Goal: Information Seeking & Learning: Learn about a topic

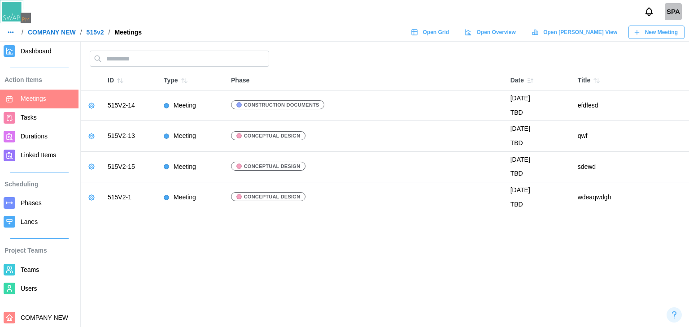
click at [30, 199] on span "Phases" at bounding box center [48, 203] width 54 height 11
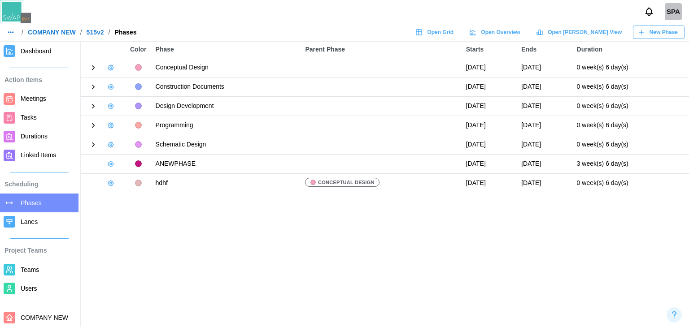
click at [63, 264] on link "Teams" at bounding box center [39, 269] width 78 height 19
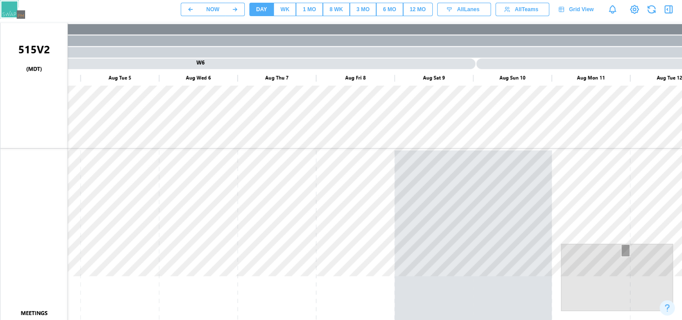
click at [451, 15] on div "All Lanes" at bounding box center [463, 9] width 43 height 13
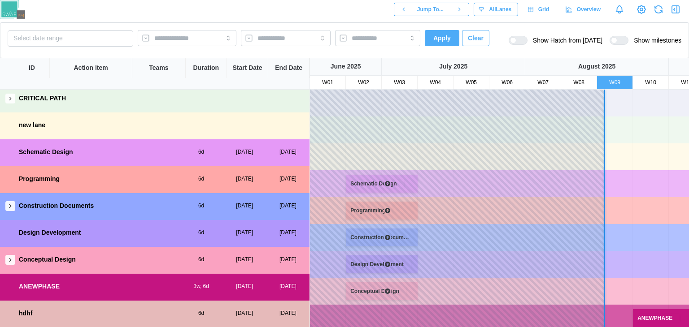
scroll to position [31, 0]
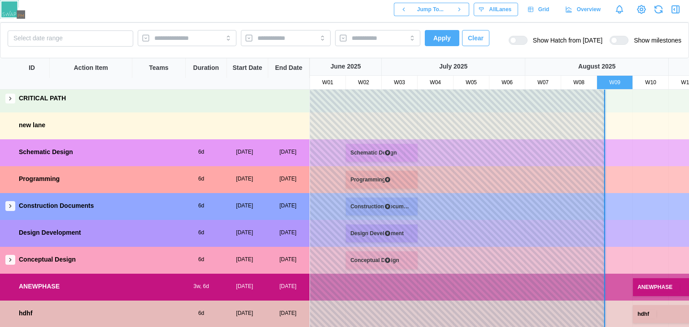
click at [10, 203] on icon "button" at bounding box center [10, 206] width 6 height 6
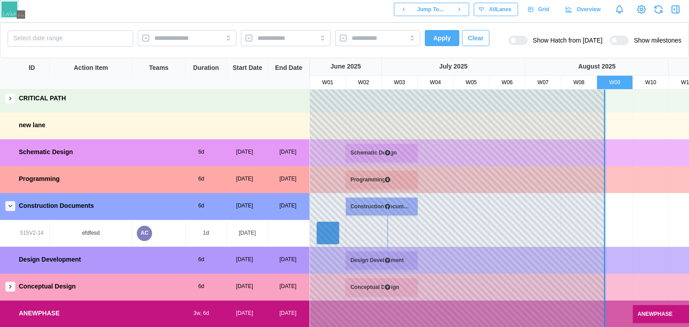
click at [10, 203] on icon "button" at bounding box center [10, 206] width 6 height 6
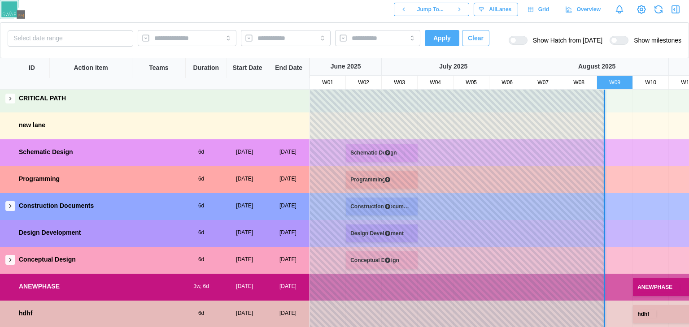
click at [10, 203] on icon "button" at bounding box center [10, 206] width 6 height 6
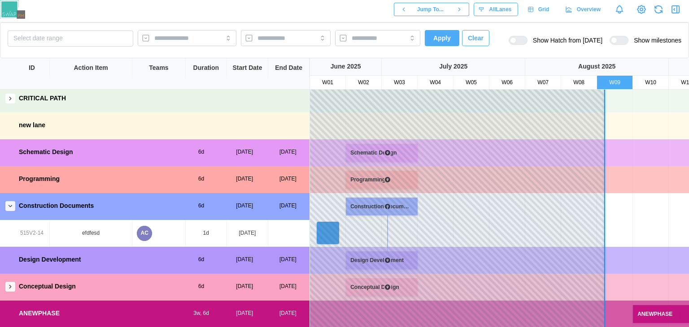
click at [10, 203] on icon "button" at bounding box center [10, 206] width 6 height 6
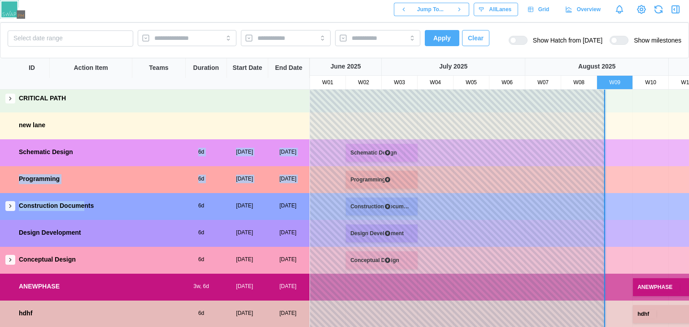
drag, startPoint x: 82, startPoint y: 208, endPoint x: 91, endPoint y: 156, distance: 52.9
click at [91, 156] on div "MEETINGS CRITICAL PATH new lane Schematic Design 6d 03 Jul, 2025 09 Jul, 2025 P…" at bounding box center [154, 193] width 309 height 269
click at [63, 237] on div "Design Development 6d 03 Jul, 2025 09 Jul, 2025" at bounding box center [154, 233] width 309 height 26
click at [6, 201] on button "button" at bounding box center [10, 206] width 10 height 10
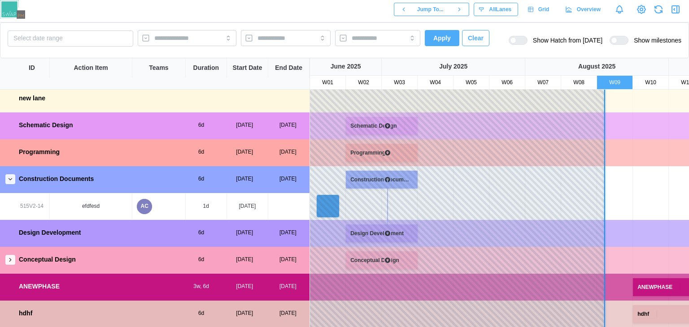
scroll to position [0, 123]
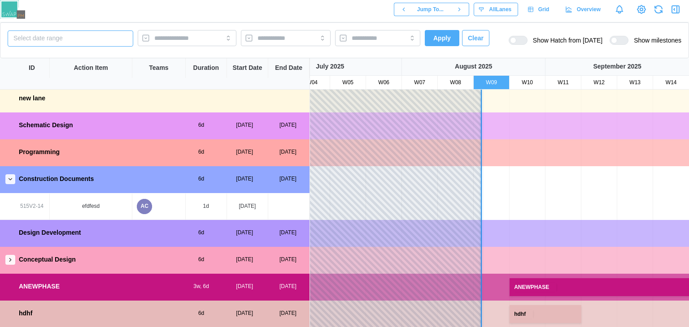
click at [100, 45] on button "Select date range" at bounding box center [71, 38] width 126 height 16
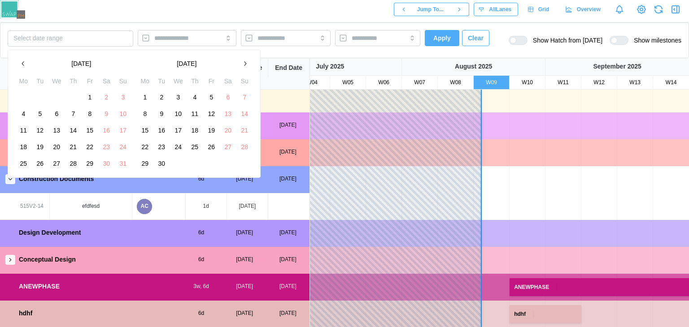
click at [100, 116] on button "9" at bounding box center [106, 114] width 16 height 16
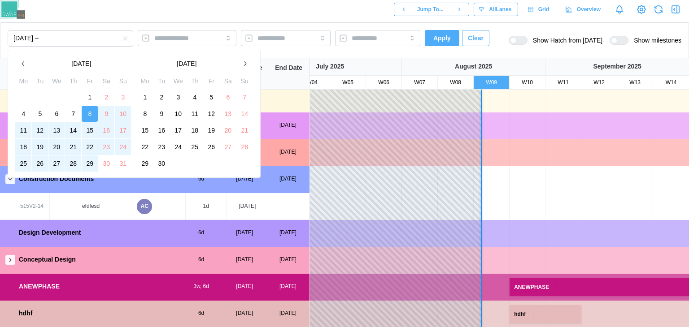
click at [83, 157] on button "29" at bounding box center [90, 164] width 16 height 16
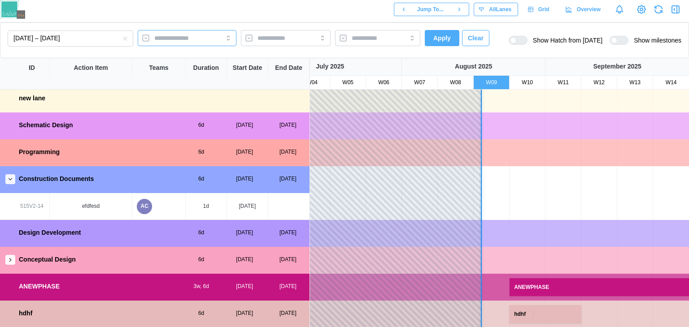
click at [173, 38] on input "search" at bounding box center [178, 38] width 49 height 7
click at [274, 33] on div at bounding box center [276, 37] width 43 height 15
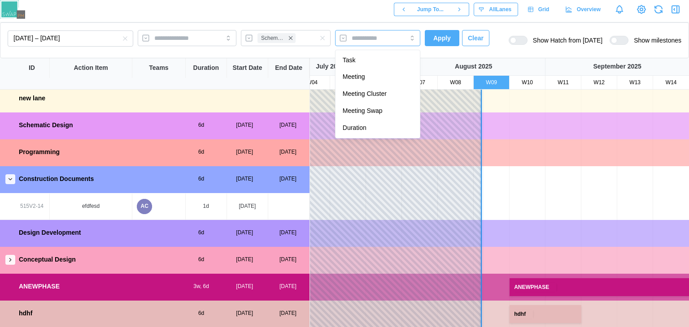
click at [414, 43] on div at bounding box center [377, 38] width 85 height 16
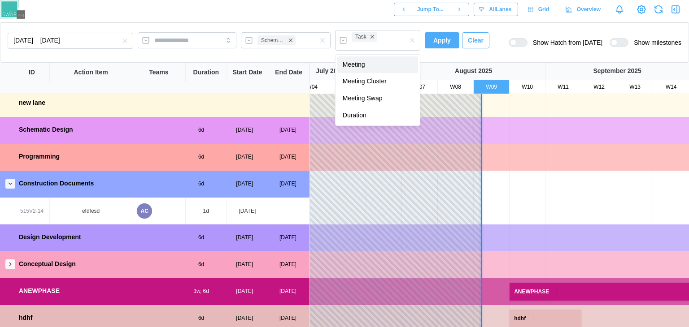
click at [438, 44] on span "Apply" at bounding box center [441, 40] width 17 height 15
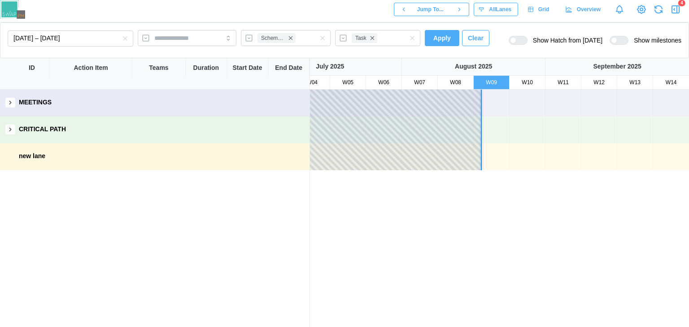
click at [672, 11] on icon "button" at bounding box center [675, 9] width 7 height 7
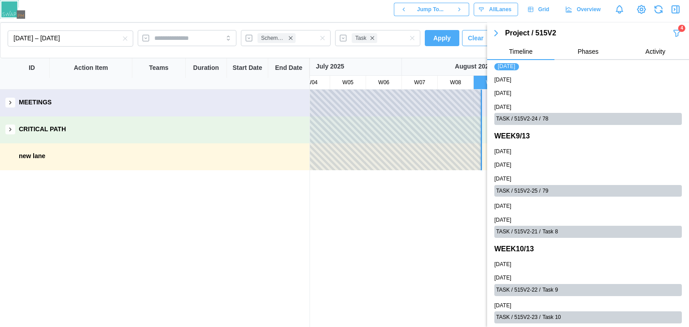
click at [672, 37] on icon "button" at bounding box center [676, 33] width 9 height 11
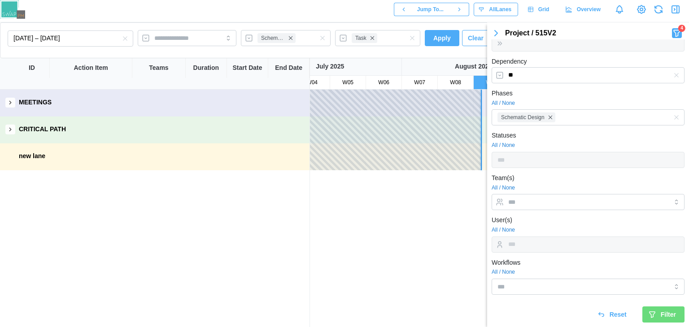
scroll to position [0, 0]
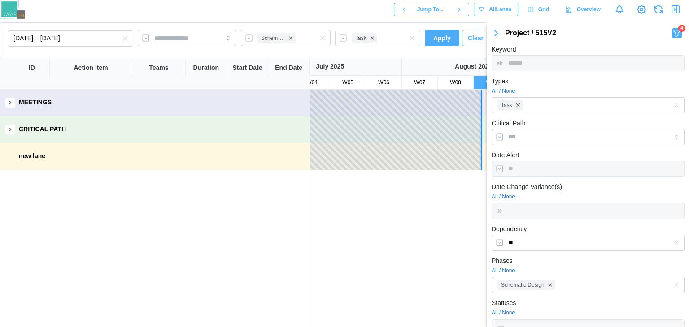
click at [488, 33] on button "button" at bounding box center [496, 33] width 18 height 13
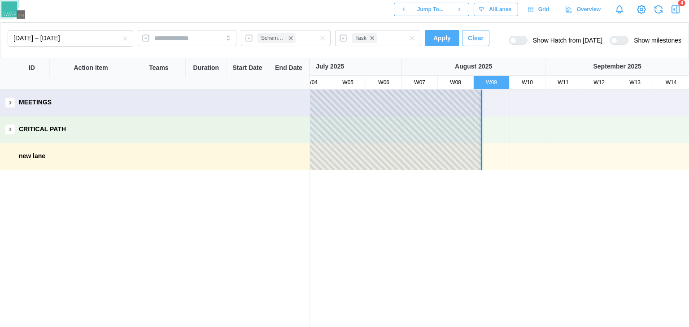
click at [678, 12] on icon "button" at bounding box center [675, 9] width 11 height 11
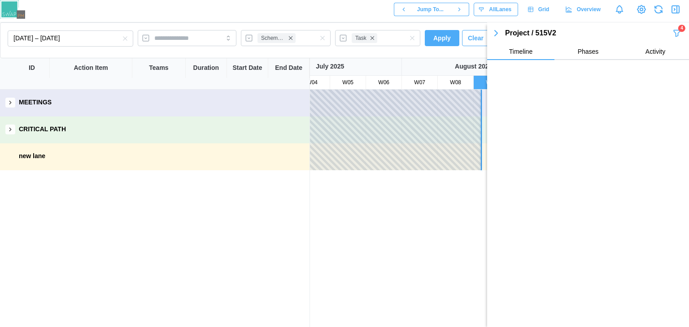
scroll to position [915, 0]
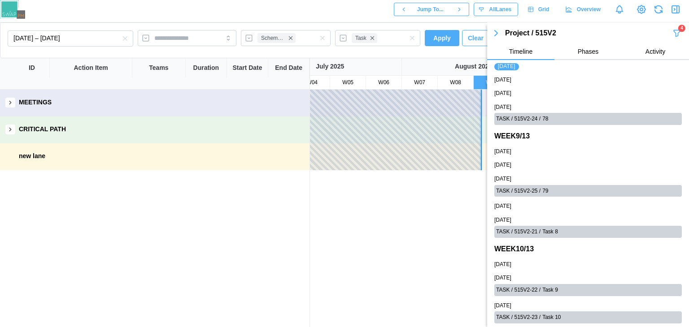
click at [662, 35] on div "Project / 515V2" at bounding box center [588, 33] width 167 height 11
click at [672, 33] on icon "button" at bounding box center [676, 33] width 9 height 11
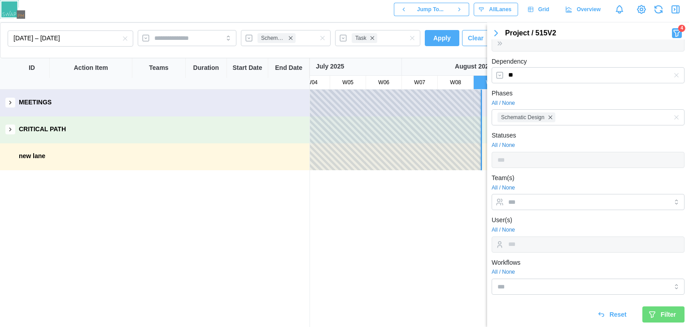
scroll to position [168, 0]
click at [494, 35] on icon "button" at bounding box center [495, 33] width 11 height 11
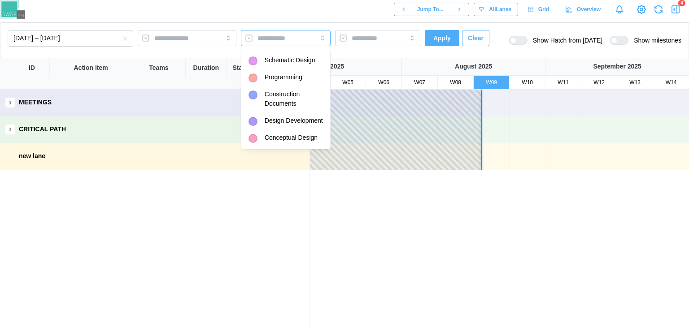
click at [311, 38] on div at bounding box center [286, 38] width 90 height 16
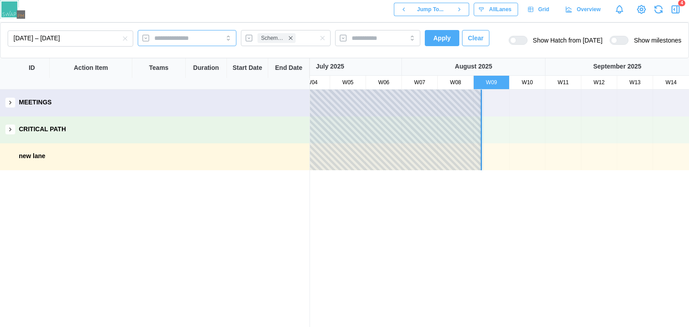
drag, startPoint x: 172, startPoint y: 40, endPoint x: 183, endPoint y: 64, distance: 26.1
click at [183, 64] on div "August 8, 2025 – August 28, 2025 Schematic Design Apply Clear Show Hatch from t…" at bounding box center [344, 174] width 689 height 305
click at [219, 39] on div at bounding box center [187, 38] width 99 height 16
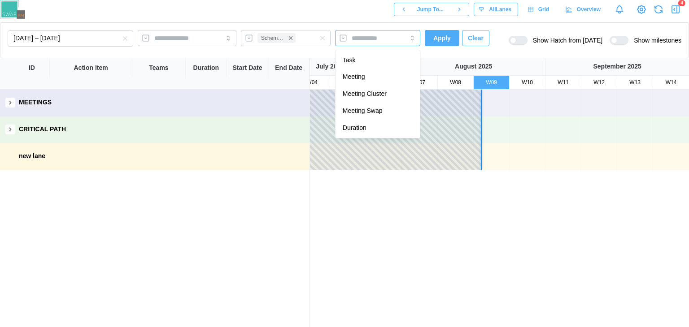
click at [398, 45] on div at bounding box center [377, 38] width 85 height 16
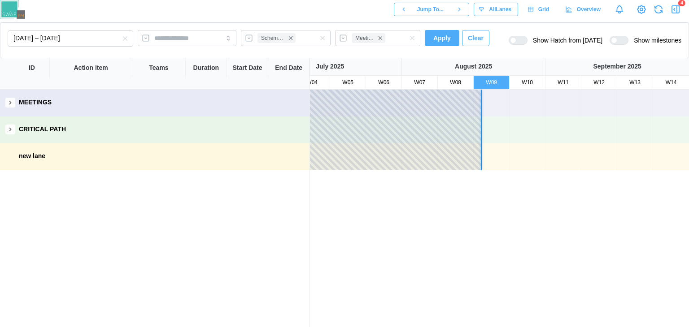
click at [482, 52] on div "August 8, 2025 – August 28, 2025 Schematic Design Meeting Cluster Apply Clear S…" at bounding box center [344, 40] width 689 height 36
click at [477, 43] on span "Clear" at bounding box center [476, 37] width 16 height 15
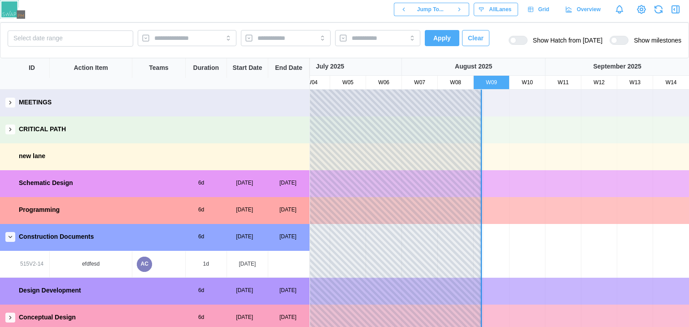
scroll to position [58, 123]
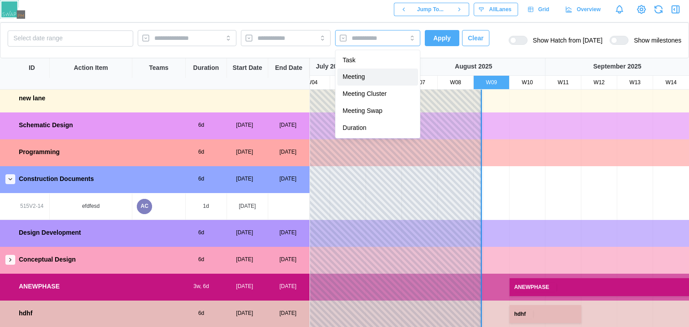
click at [360, 41] on input "search" at bounding box center [369, 38] width 36 height 7
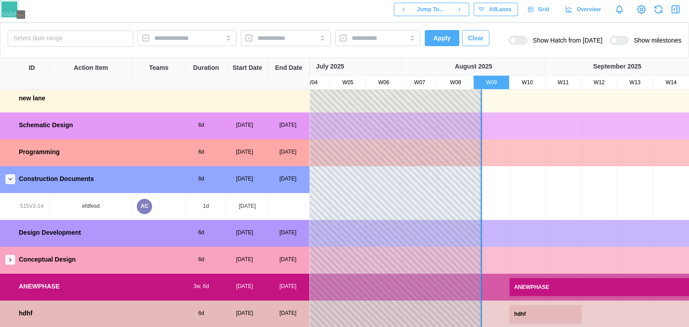
click at [676, 14] on icon "button" at bounding box center [675, 9] width 11 height 11
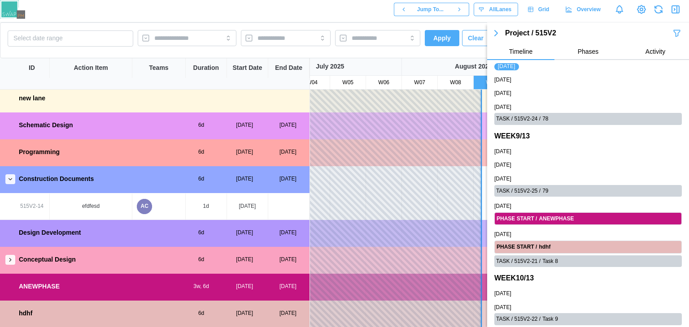
click at [655, 54] on span "Activity" at bounding box center [655, 51] width 20 height 6
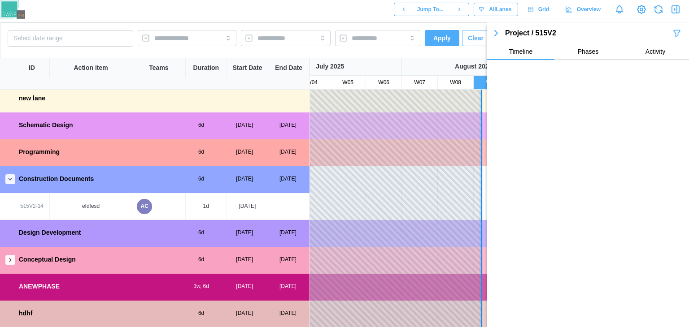
scroll to position [0, 0]
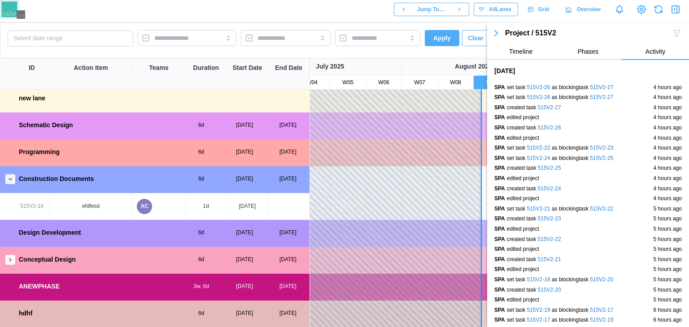
click at [672, 34] on div at bounding box center [677, 33] width 10 height 10
click at [513, 58] on button "Timeline" at bounding box center [520, 52] width 67 height 16
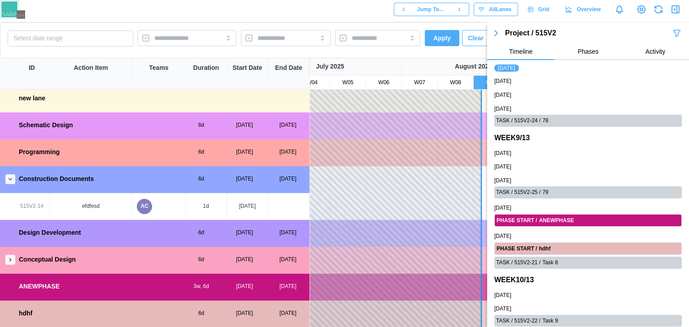
click at [672, 28] on icon "button" at bounding box center [676, 33] width 9 height 11
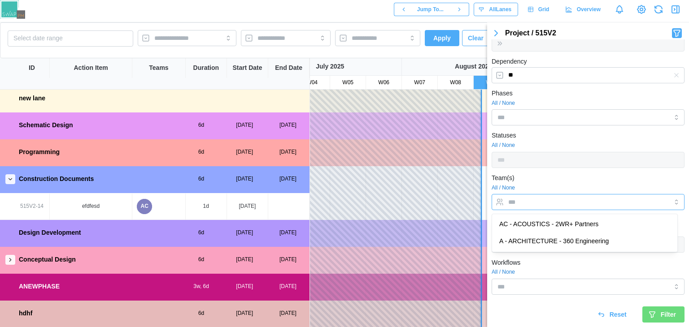
click at [539, 196] on div at bounding box center [579, 202] width 146 height 15
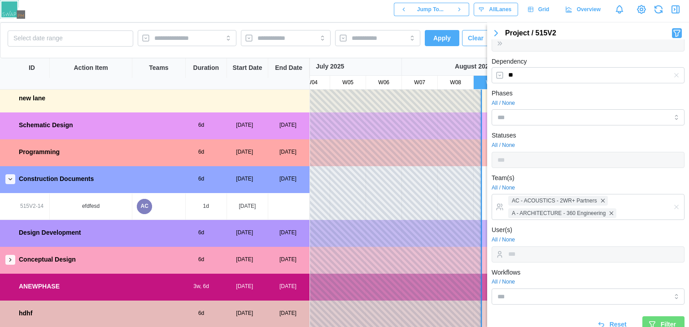
click at [660, 321] on span "Filter" at bounding box center [667, 324] width 15 height 15
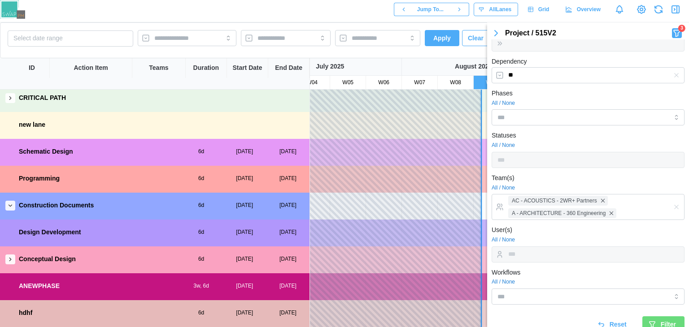
scroll to position [31, 123]
click at [14, 203] on button "button" at bounding box center [10, 206] width 10 height 10
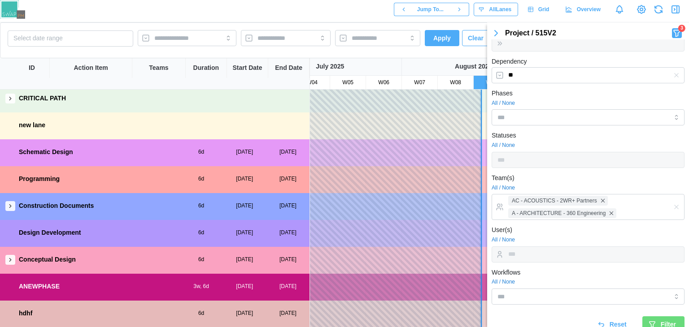
click at [14, 203] on button "button" at bounding box center [10, 206] width 10 height 10
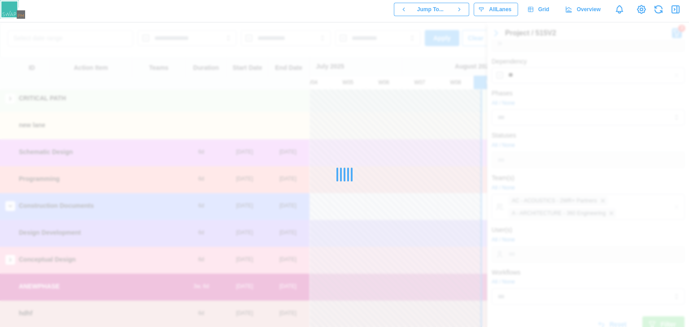
click at [14, 203] on div at bounding box center [344, 174] width 689 height 305
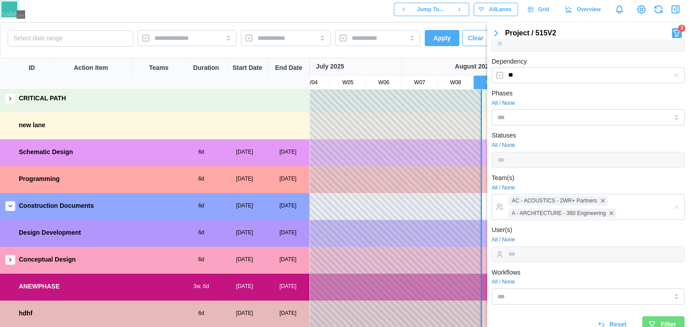
click at [672, 29] on icon "button" at bounding box center [676, 33] width 9 height 11
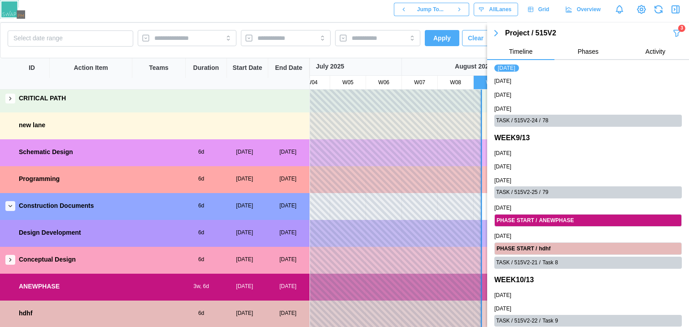
click at [496, 29] on icon "button" at bounding box center [495, 33] width 11 height 11
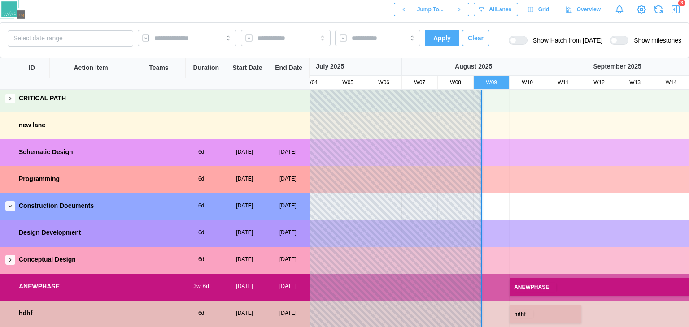
click at [5, 203] on button "button" at bounding box center [10, 206] width 10 height 10
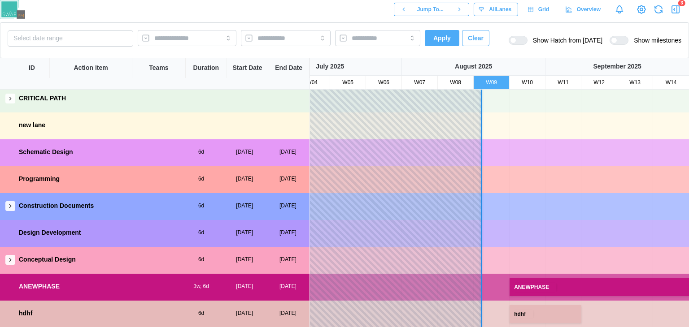
click at [11, 204] on icon "button" at bounding box center [10, 206] width 6 height 6
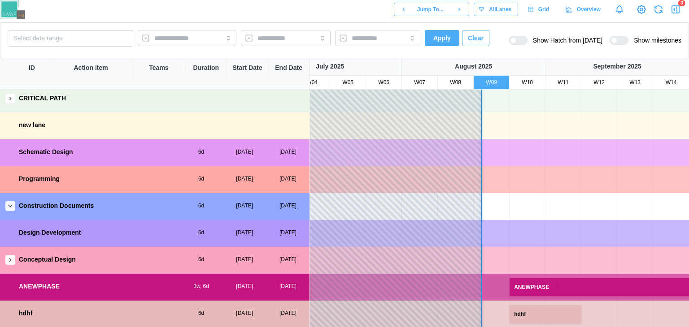
click at [11, 204] on icon "button" at bounding box center [10, 206] width 6 height 6
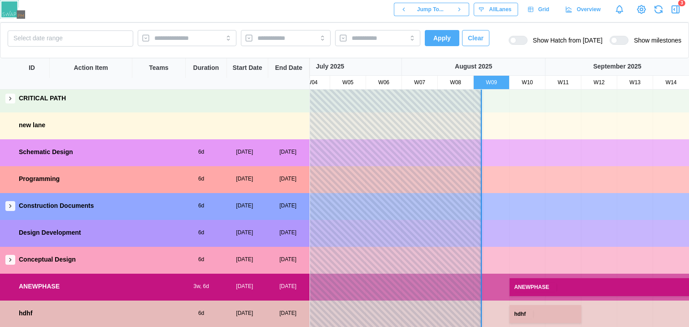
click at [6, 260] on button "button" at bounding box center [10, 260] width 10 height 10
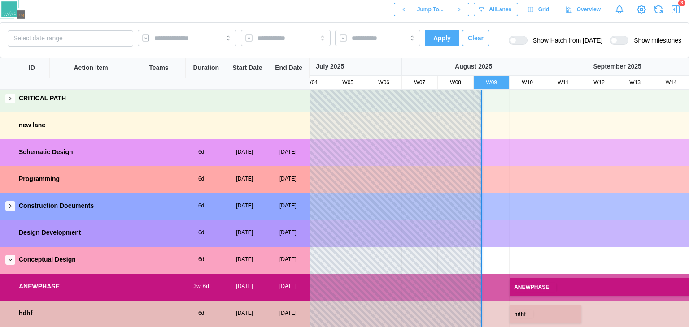
click at [6, 260] on button "button" at bounding box center [10, 260] width 10 height 10
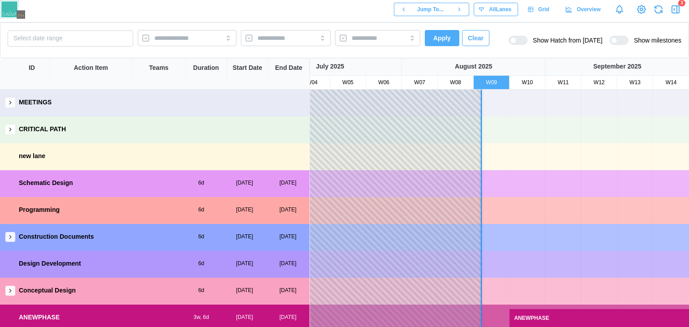
scroll to position [31, 123]
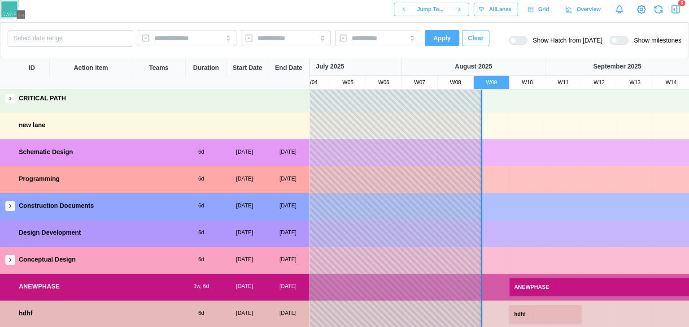
click at [677, 11] on icon "button" at bounding box center [675, 9] width 11 height 11
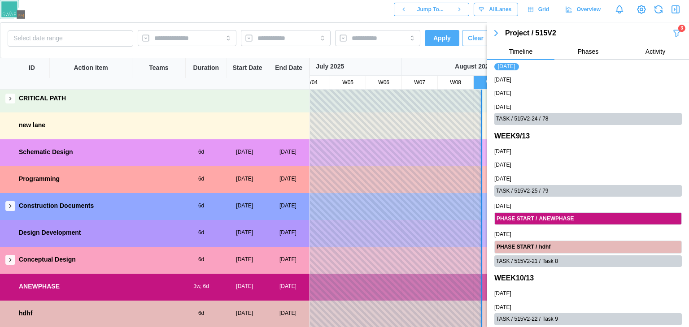
click at [673, 31] on icon "button" at bounding box center [676, 33] width 6 height 6
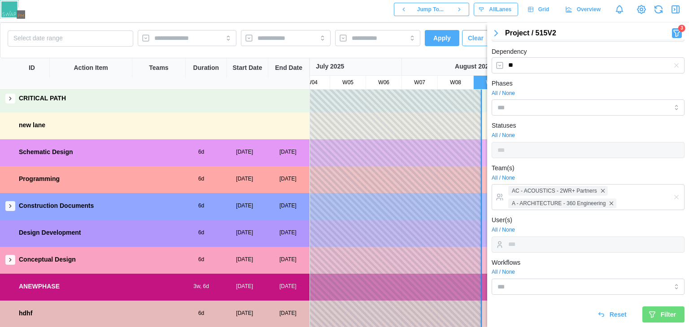
scroll to position [178, 0]
click at [609, 312] on span "Reset" at bounding box center [617, 314] width 17 height 15
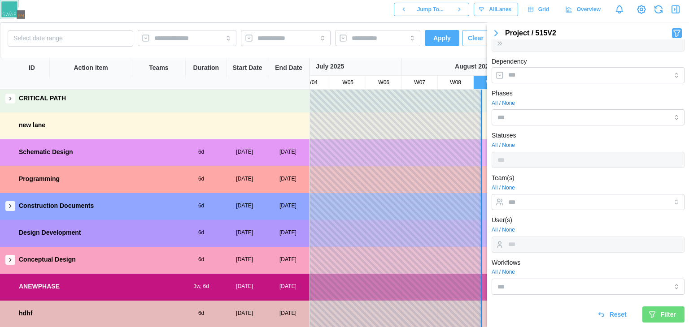
scroll to position [168, 0]
click at [434, 60] on div "August 2025" at bounding box center [473, 66] width 143 height 17
click at [434, 44] on span "Apply" at bounding box center [441, 37] width 17 height 15
click at [13, 204] on button "button" at bounding box center [10, 206] width 10 height 10
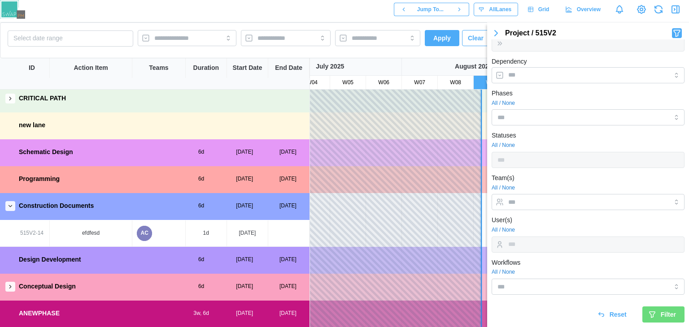
click at [499, 34] on icon "button" at bounding box center [495, 33] width 11 height 11
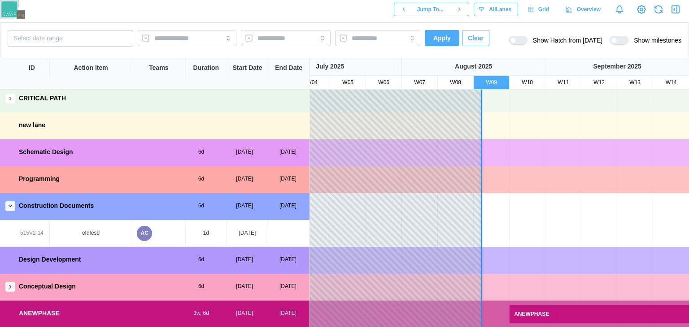
scroll to position [58, 0]
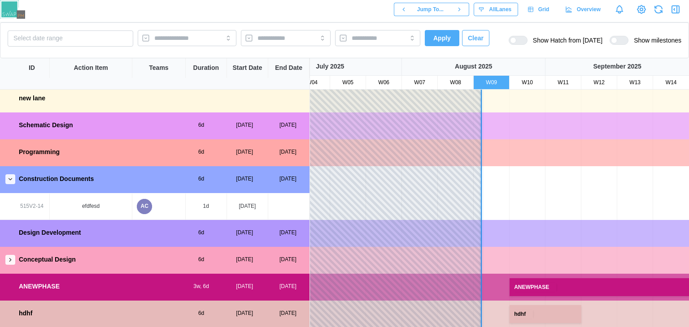
click at [6, 263] on button "button" at bounding box center [10, 260] width 10 height 10
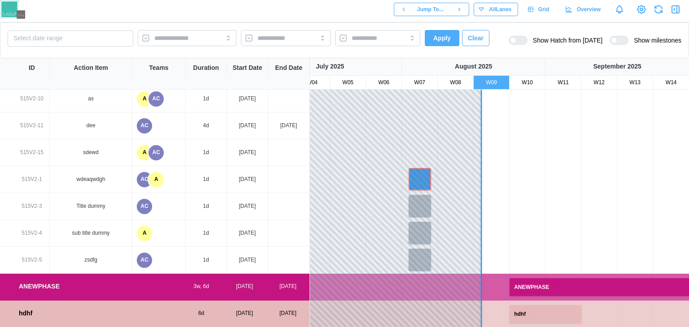
scroll to position [0, 123]
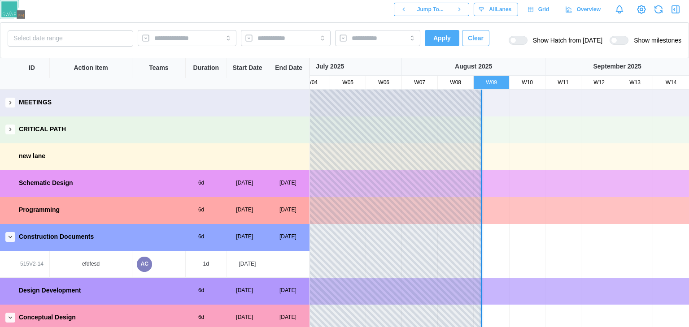
click at [494, 13] on span "All Lanes" at bounding box center [500, 9] width 22 height 13
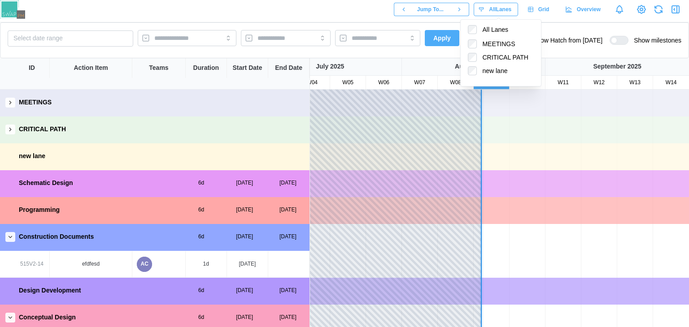
click at [494, 13] on span "All Lanes" at bounding box center [500, 9] width 22 height 13
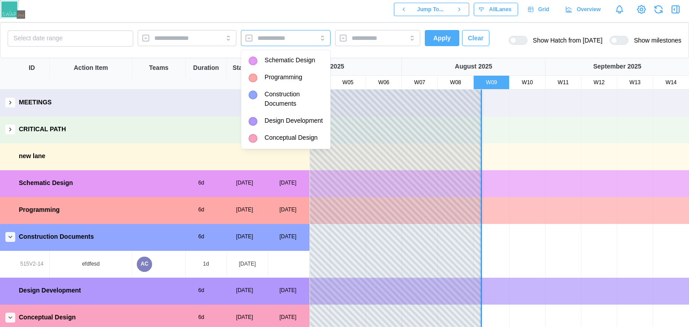
click at [298, 37] on div at bounding box center [286, 38] width 90 height 16
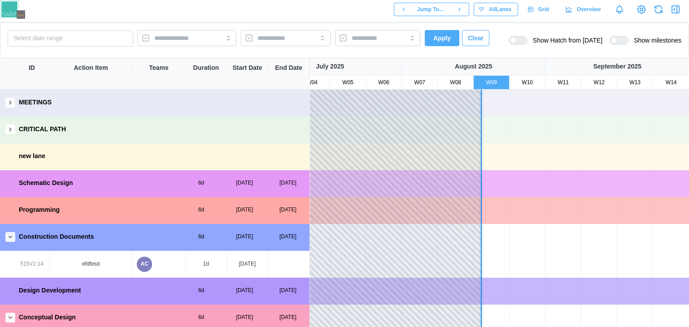
click at [493, 16] on button "All Lanes" at bounding box center [495, 9] width 44 height 13
click at [185, 45] on div at bounding box center [187, 38] width 99 height 16
click at [100, 38] on button "Select date range" at bounding box center [71, 38] width 126 height 16
click at [397, 43] on div at bounding box center [377, 38] width 85 height 16
click at [676, 8] on icon "button" at bounding box center [675, 9] width 11 height 11
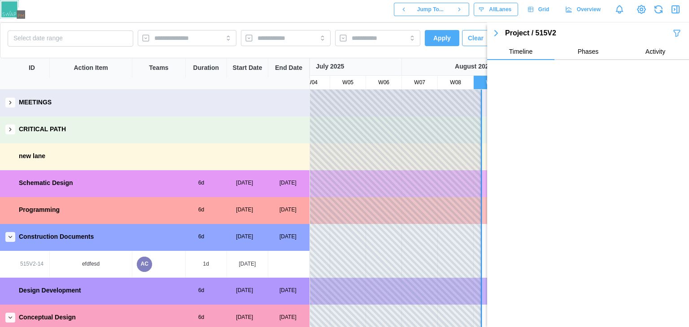
scroll to position [1098, 0]
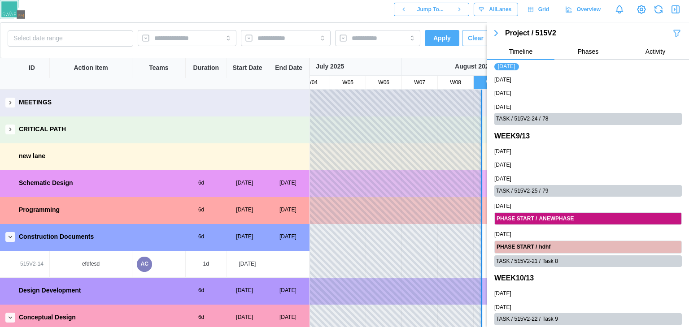
click at [670, 27] on div "Project / 515V2" at bounding box center [588, 33] width 202 height 13
click at [673, 30] on icon "button" at bounding box center [676, 33] width 6 height 6
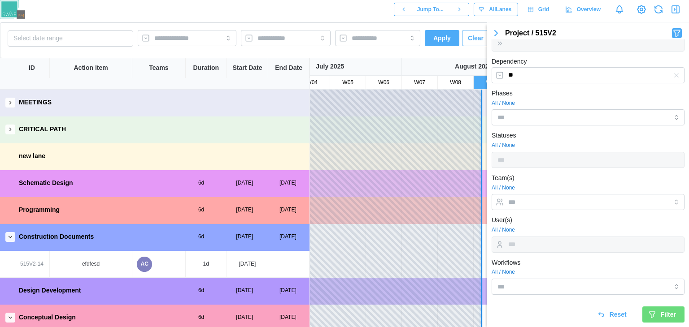
scroll to position [168, 0]
click at [556, 114] on input "Phases" at bounding box center [574, 117] width 154 height 7
click at [562, 102] on div "All / None" at bounding box center [587, 103] width 193 height 9
click at [522, 159] on div "Statuses All / None" at bounding box center [587, 149] width 193 height 38
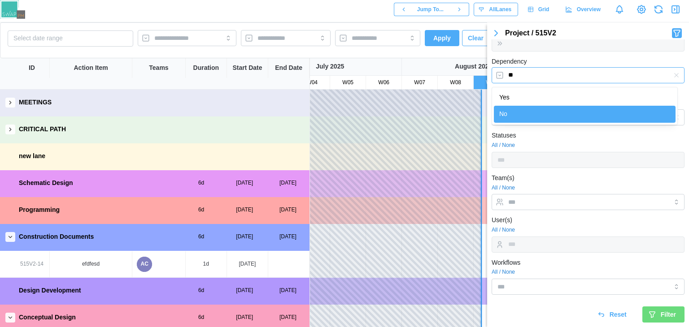
click at [544, 74] on input "**" at bounding box center [587, 75] width 193 height 16
type input "***"
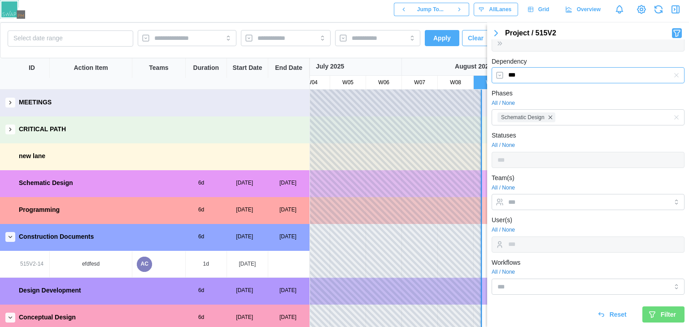
scroll to position [146, 0]
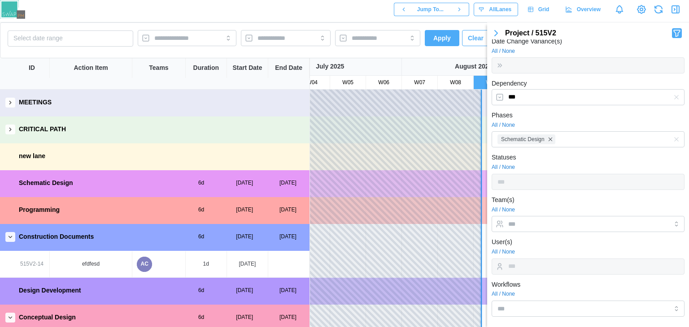
click at [531, 62] on div "Date Change Variance(s) All / None" at bounding box center [587, 55] width 193 height 38
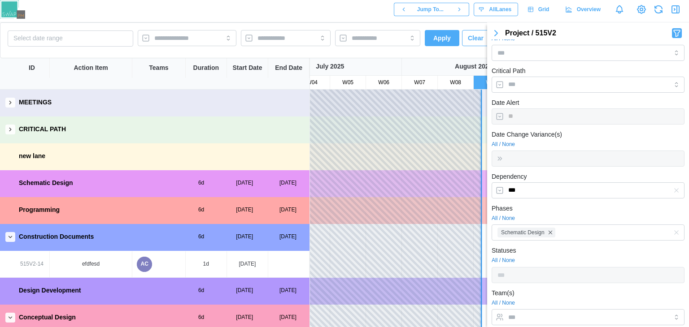
scroll to position [0, 0]
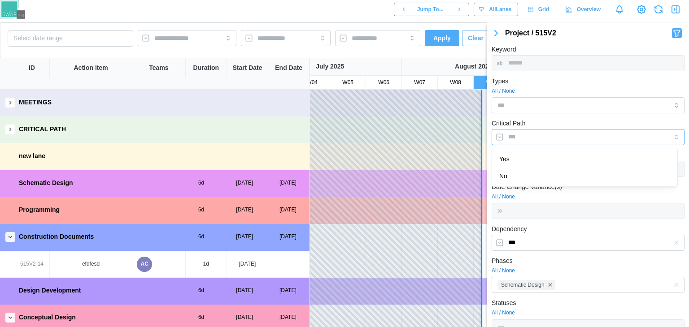
click at [529, 144] on input "Critical Path" at bounding box center [587, 137] width 193 height 16
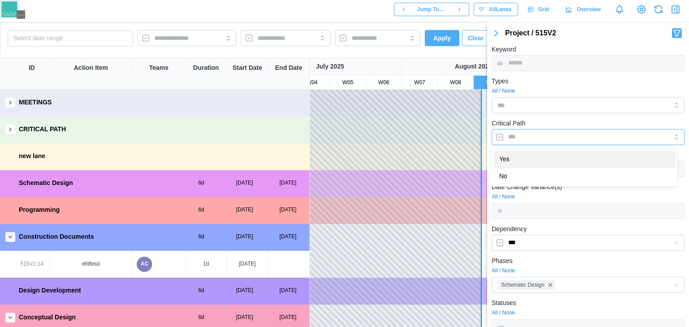
type input "***"
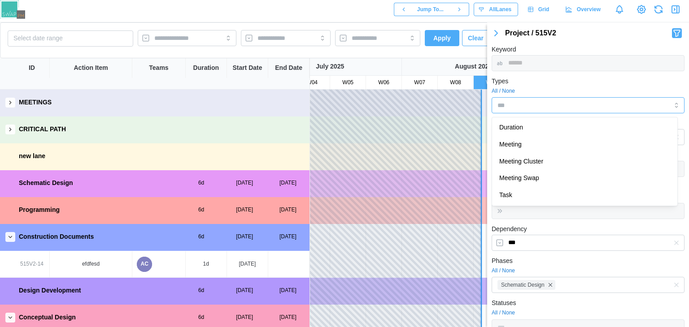
click at [528, 113] on div at bounding box center [587, 105] width 193 height 16
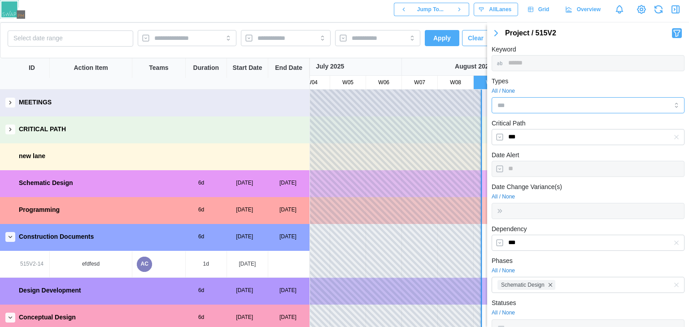
click at [525, 97] on div at bounding box center [587, 105] width 193 height 16
click at [559, 69] on div at bounding box center [587, 63] width 193 height 16
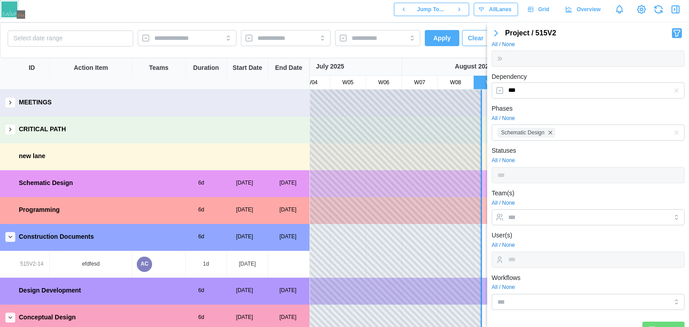
scroll to position [168, 0]
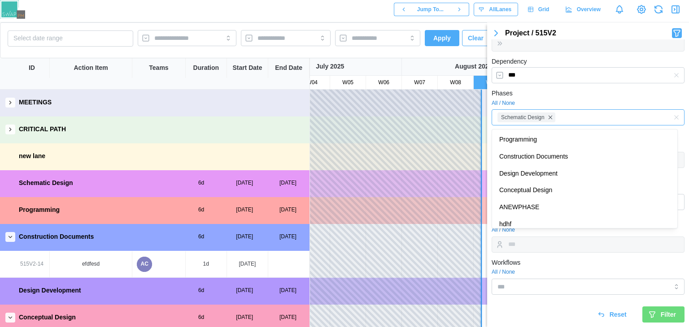
click at [565, 119] on div "Schematic Design" at bounding box center [573, 117] width 156 height 15
click at [564, 82] on input "***" at bounding box center [587, 75] width 193 height 16
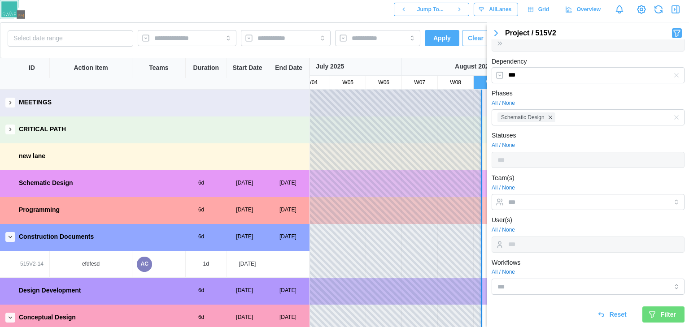
click at [567, 137] on div "Statuses All / None" at bounding box center [587, 149] width 193 height 38
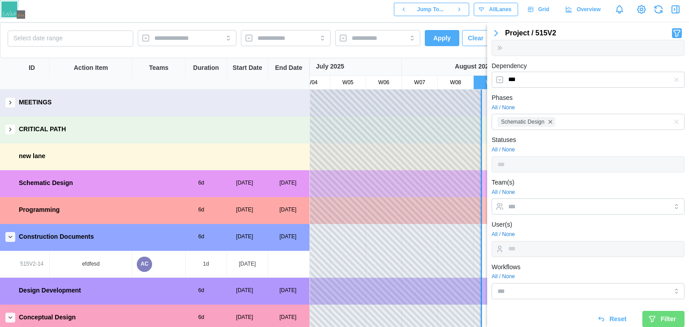
scroll to position [160, 0]
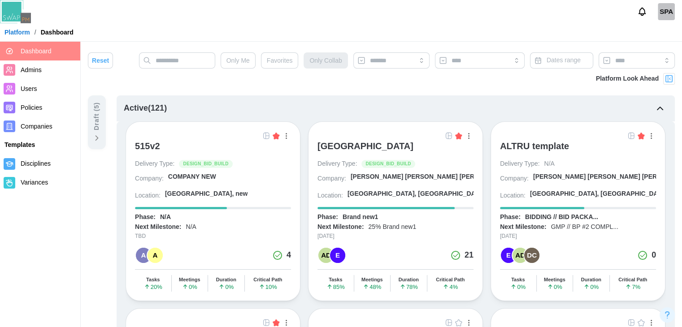
click at [286, 140] on button "button" at bounding box center [286, 136] width 10 height 10
click at [144, 148] on div "515v2" at bounding box center [147, 146] width 25 height 11
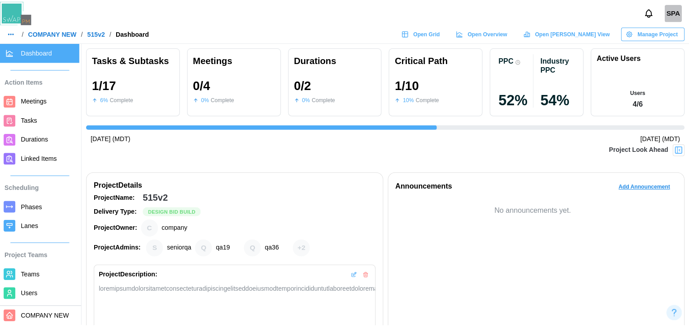
scroll to position [0, 463]
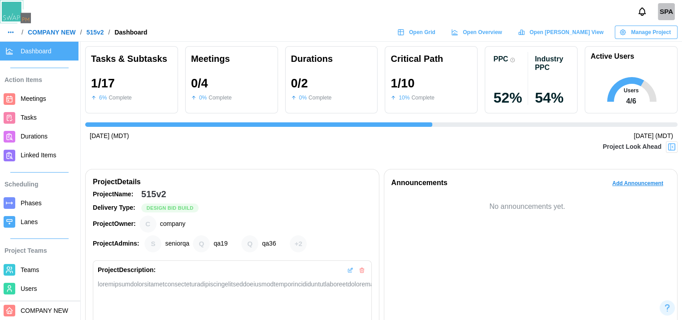
click at [568, 33] on span "Open Gantt View" at bounding box center [566, 32] width 74 height 13
click at [26, 200] on span "Phases" at bounding box center [31, 203] width 21 height 7
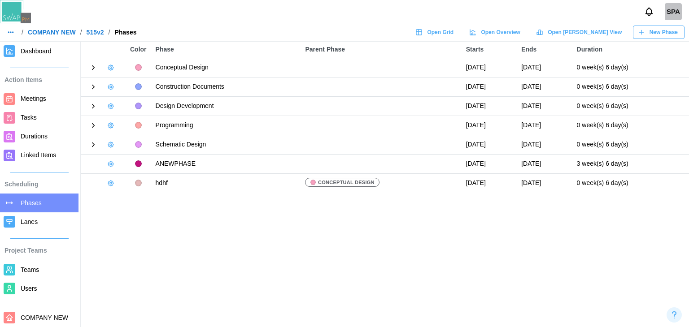
click at [21, 219] on span "Lanes" at bounding box center [29, 221] width 17 height 7
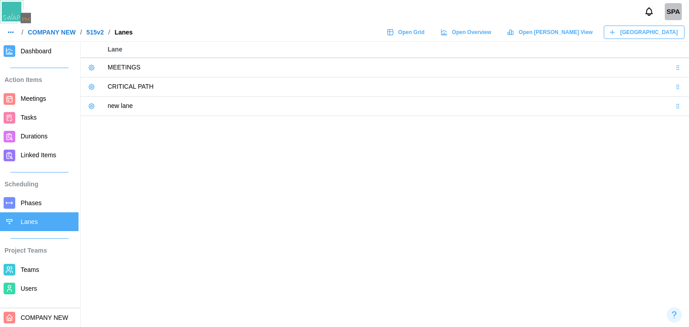
click at [91, 90] on link at bounding box center [91, 87] width 13 height 13
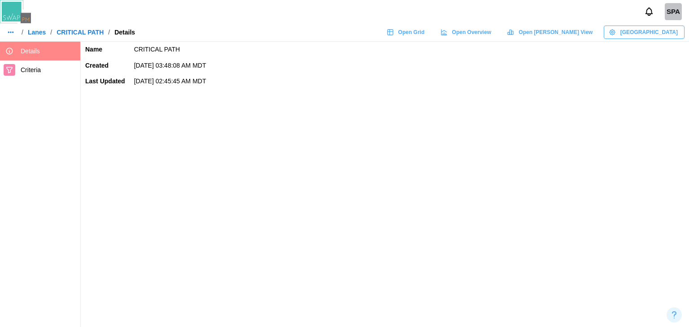
click at [658, 32] on span "Manage Lane" at bounding box center [648, 32] width 57 height 13
click at [34, 35] on link "Lanes" at bounding box center [37, 32] width 18 height 6
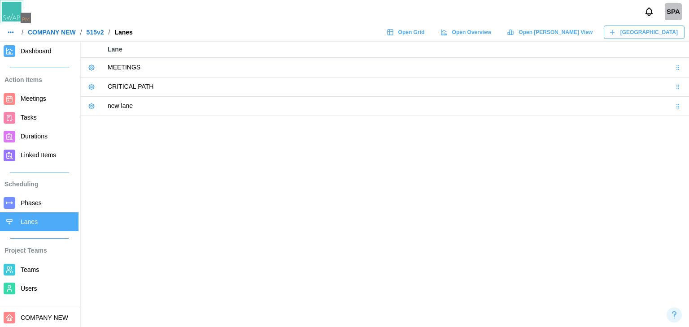
click at [38, 203] on span "Phases" at bounding box center [31, 203] width 21 height 7
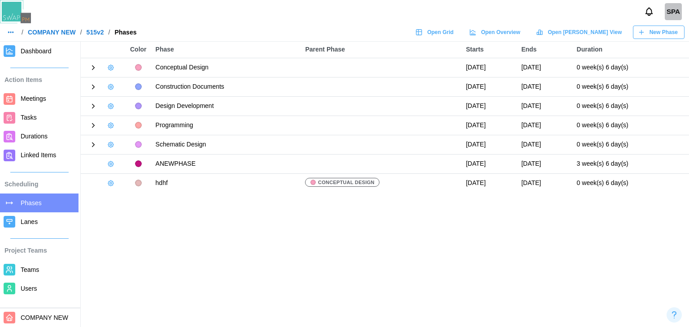
click at [91, 87] on icon at bounding box center [93, 87] width 8 height 8
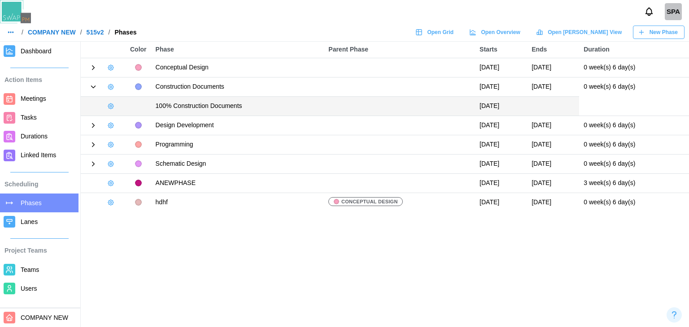
click at [92, 124] on icon at bounding box center [93, 125] width 8 height 8
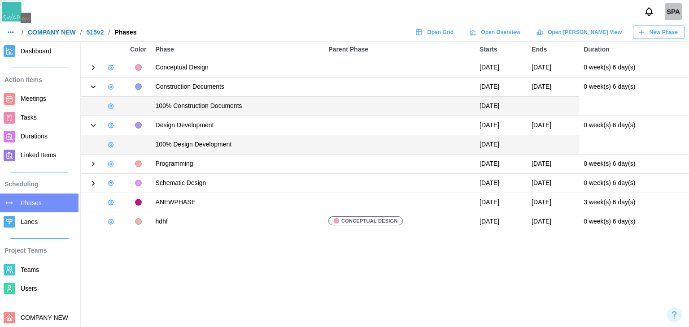
click at [29, 111] on link "Tasks" at bounding box center [39, 117] width 78 height 19
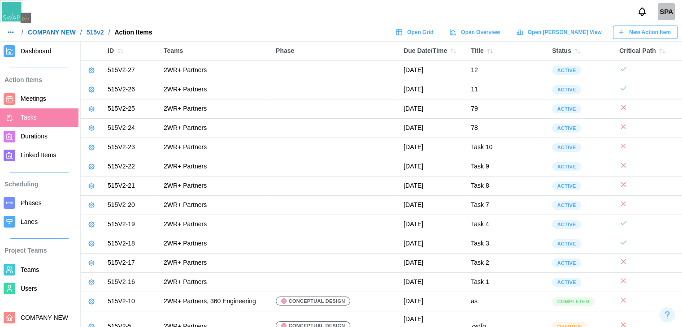
scroll to position [94, 0]
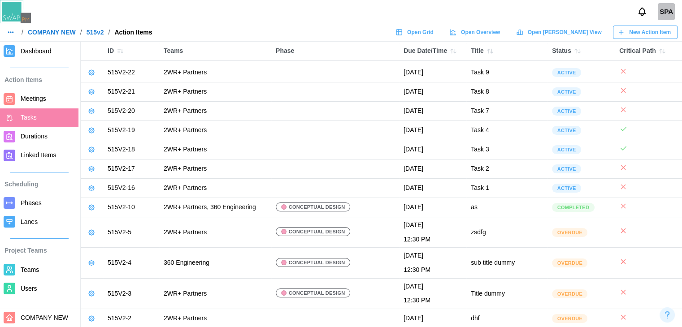
click at [44, 107] on link "Meetings" at bounding box center [39, 99] width 78 height 19
